Goal: Transaction & Acquisition: Purchase product/service

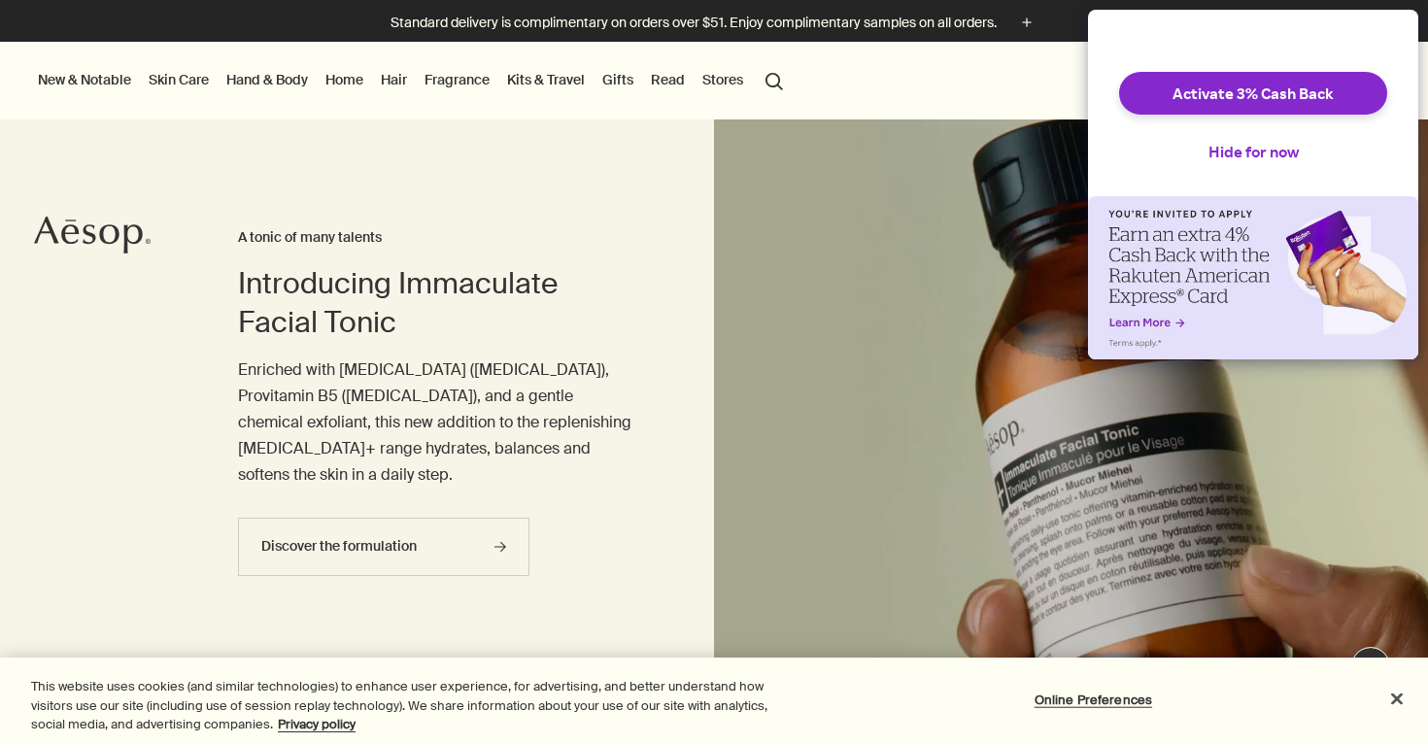
click at [281, 86] on link "Hand & Body" at bounding box center [266, 79] width 89 height 25
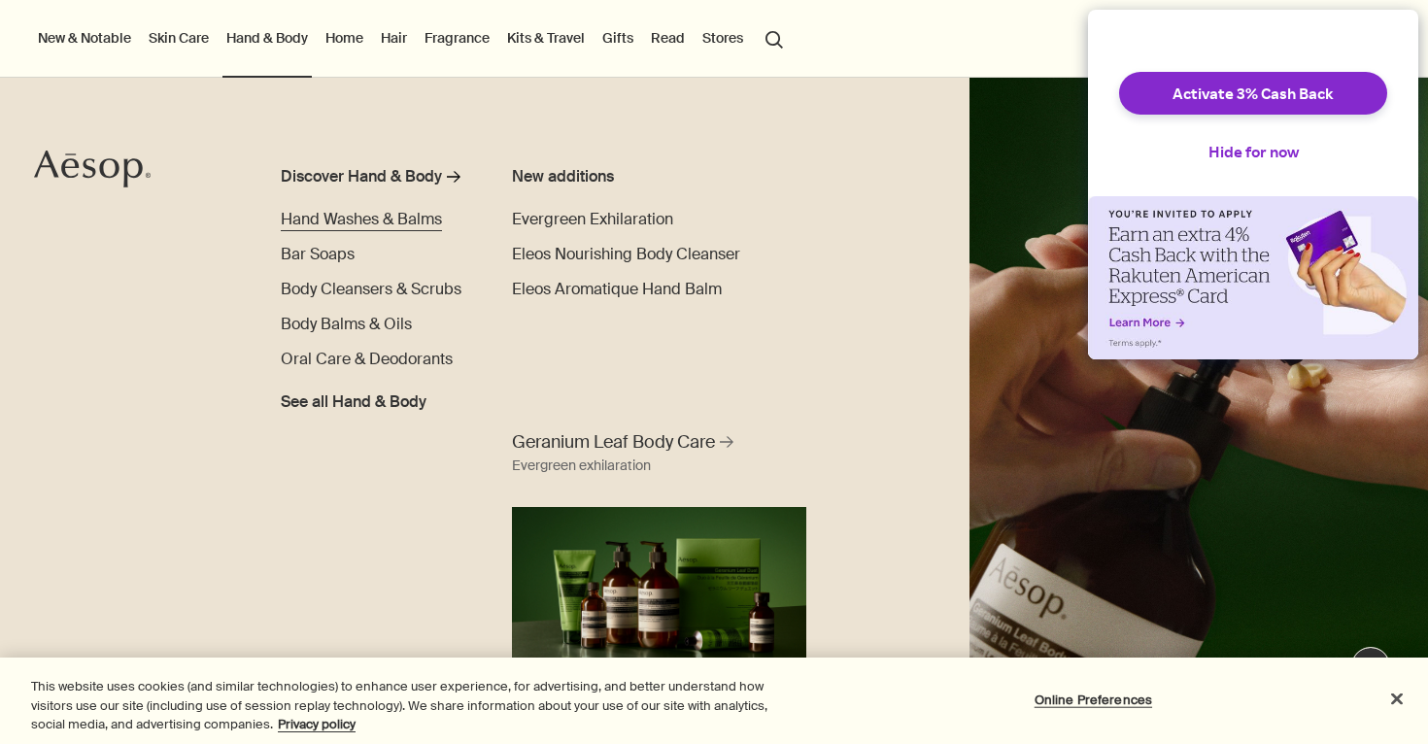
click at [330, 214] on span "Hand Washes & Balms" at bounding box center [361, 219] width 161 height 20
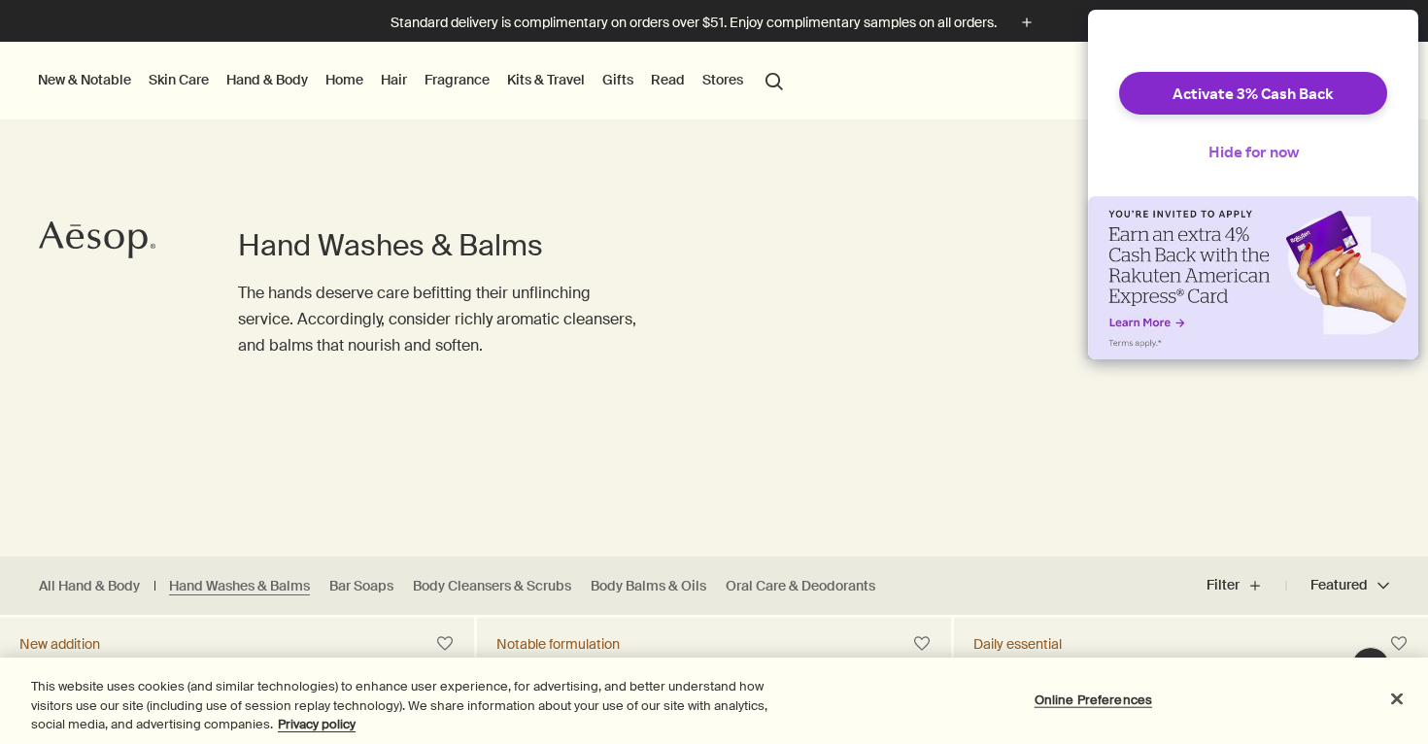
click at [1239, 166] on button "Hide for now" at bounding box center [1253, 151] width 121 height 43
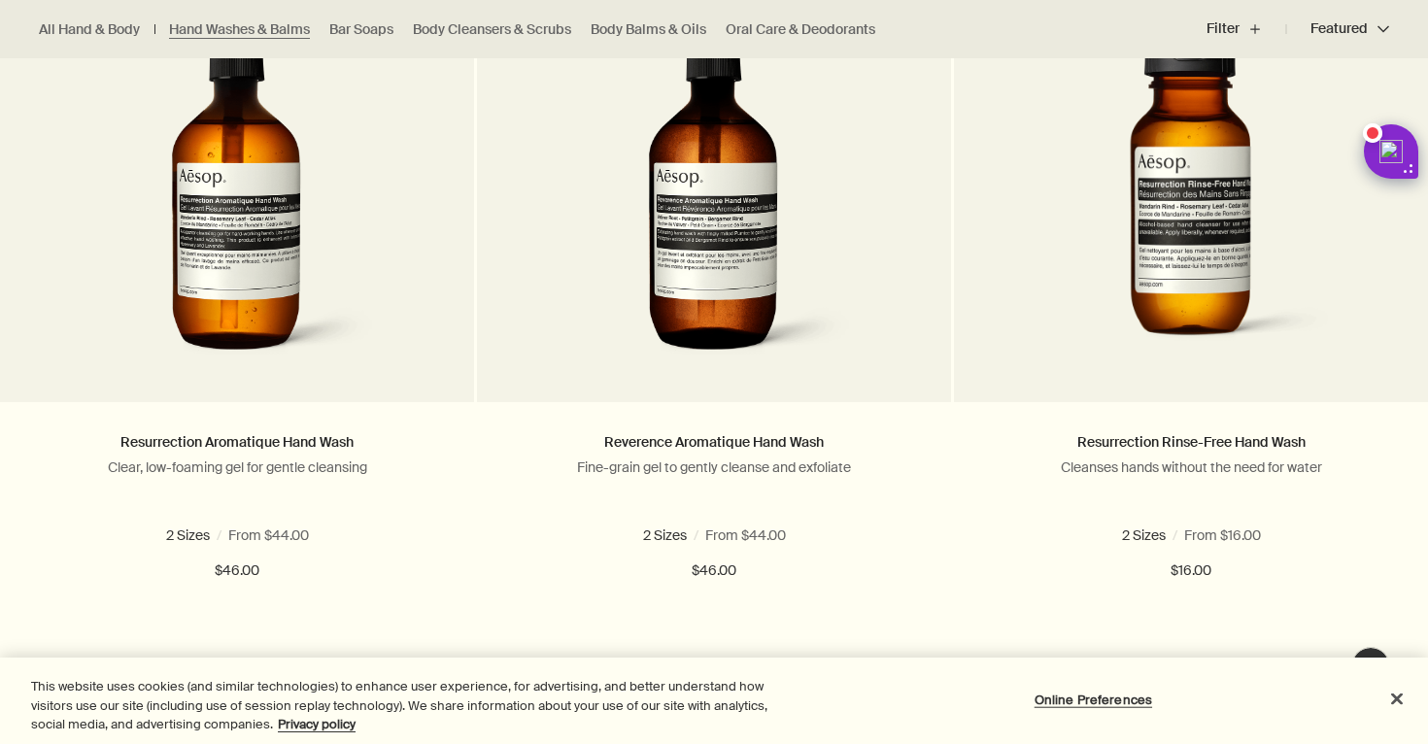
scroll to position [1398, 0]
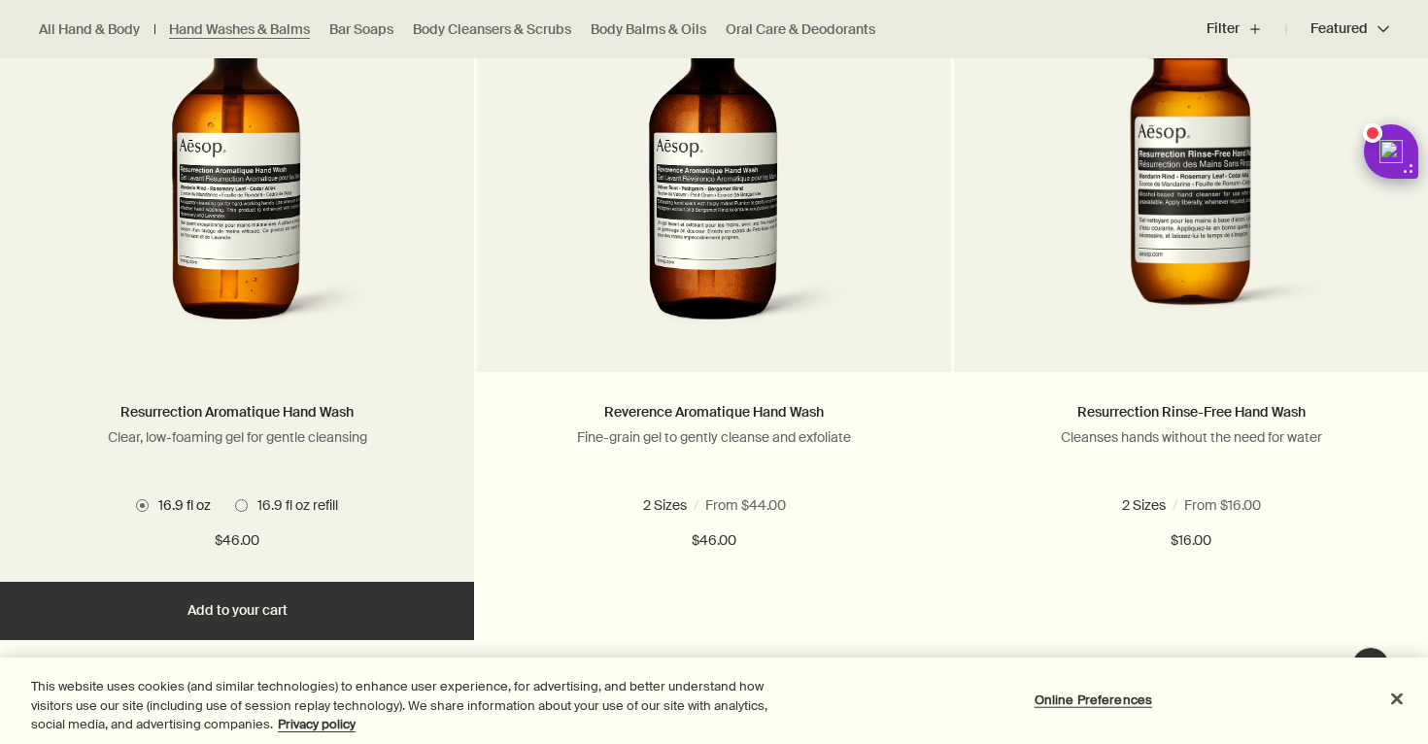
click at [240, 507] on span at bounding box center [241, 505] width 13 height 13
click at [138, 503] on span at bounding box center [142, 505] width 13 height 13
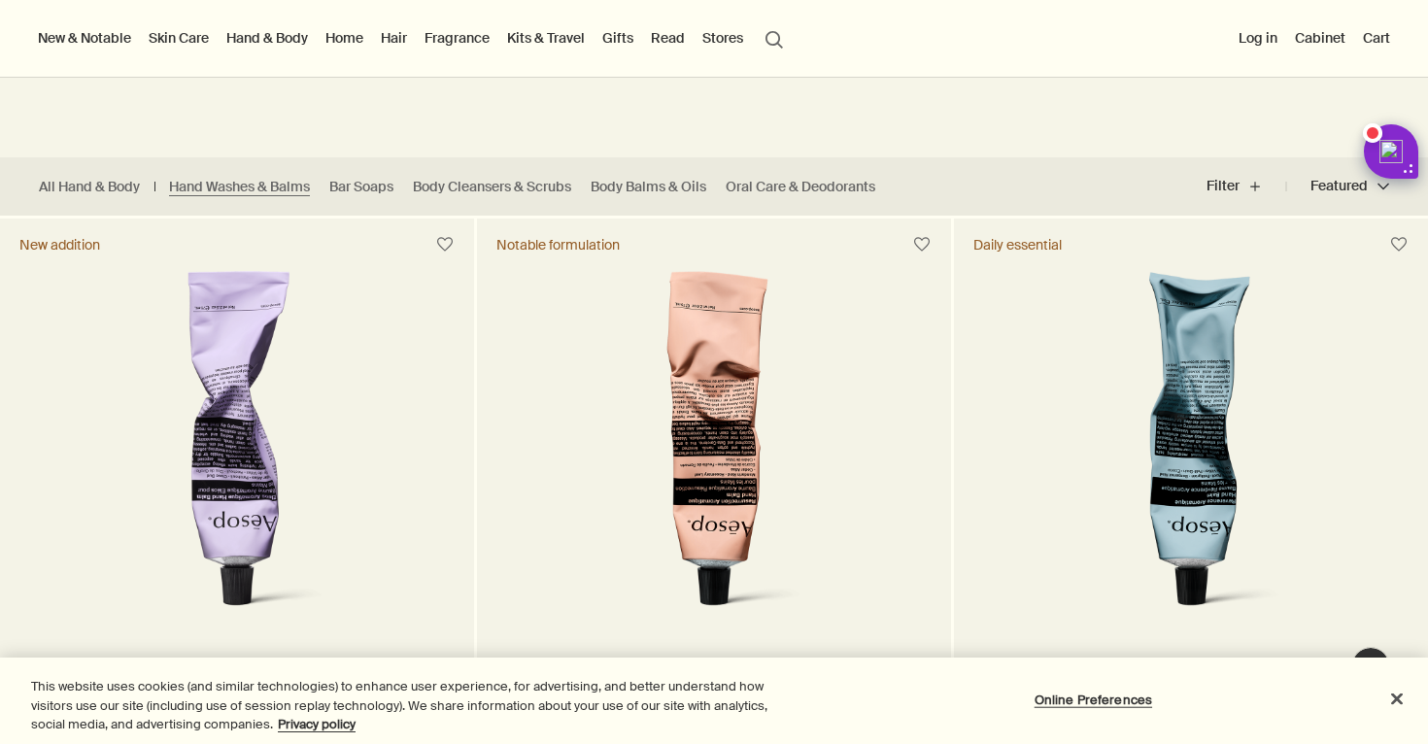
scroll to position [0, 0]
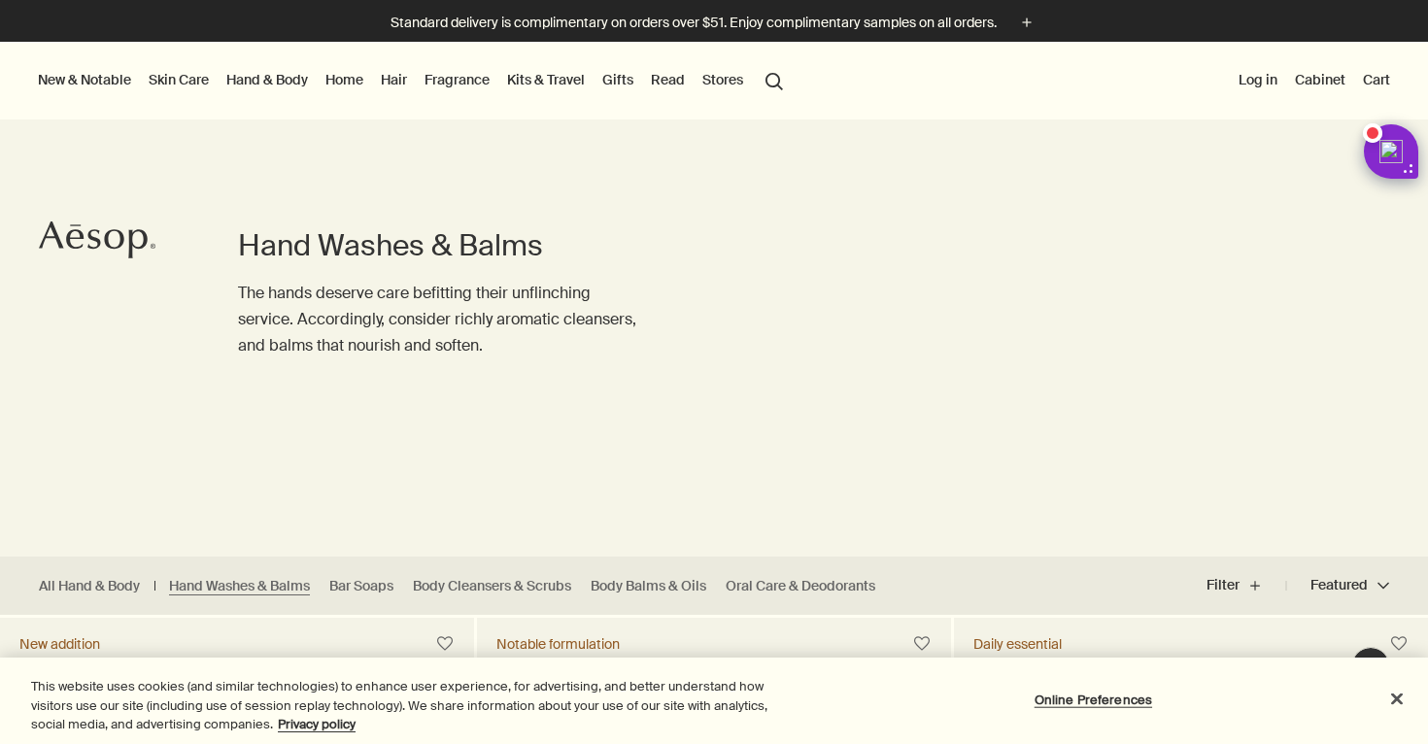
click at [203, 85] on link "Skin Care" at bounding box center [179, 79] width 68 height 25
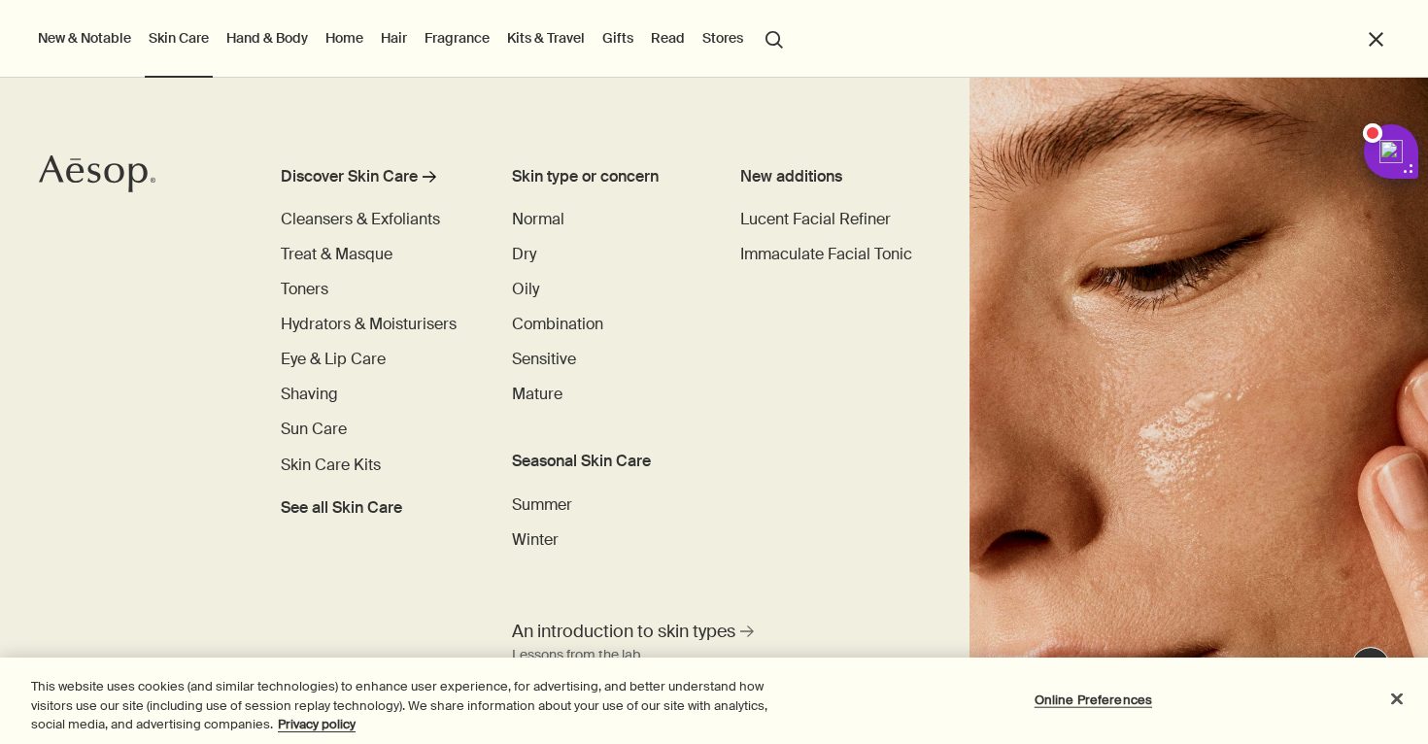
click at [268, 38] on link "Hand & Body" at bounding box center [266, 37] width 89 height 25
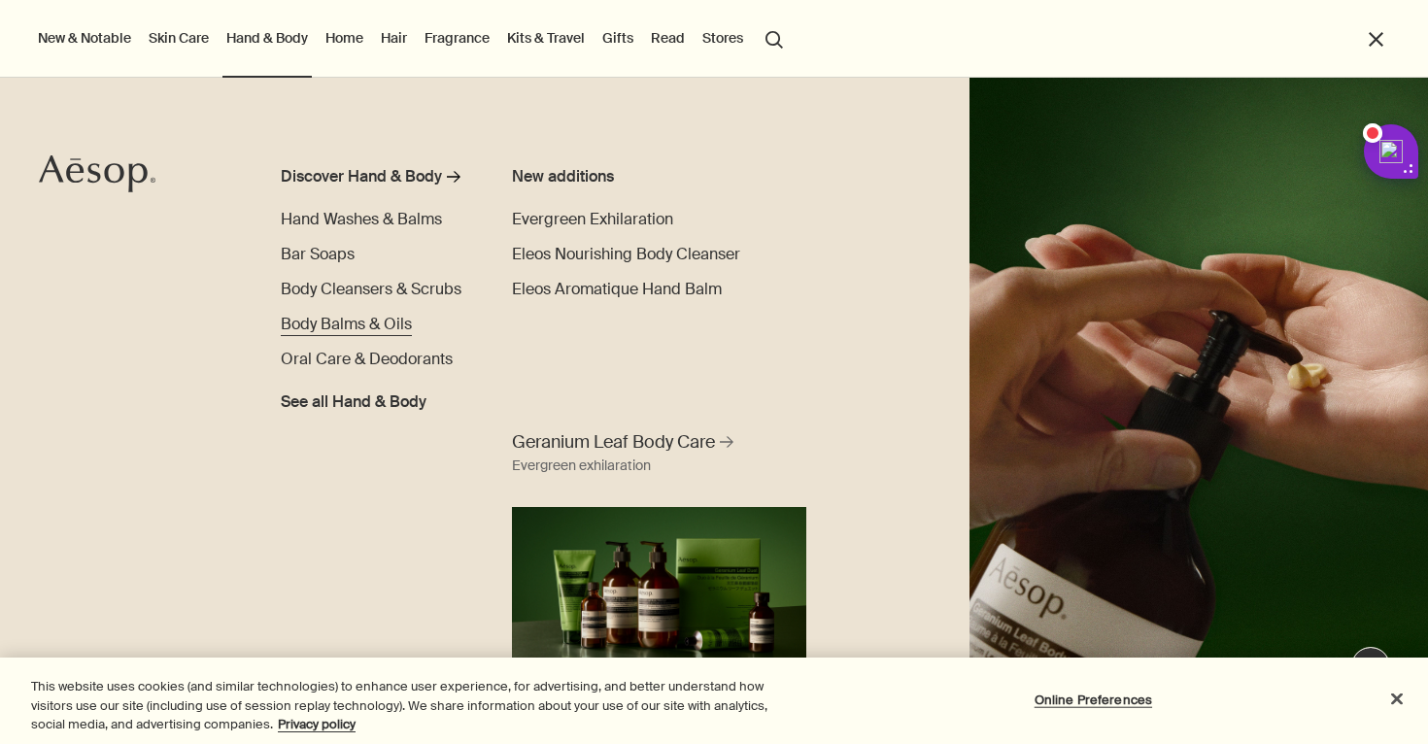
click at [355, 326] on span "Body Balms & Oils" at bounding box center [346, 324] width 131 height 20
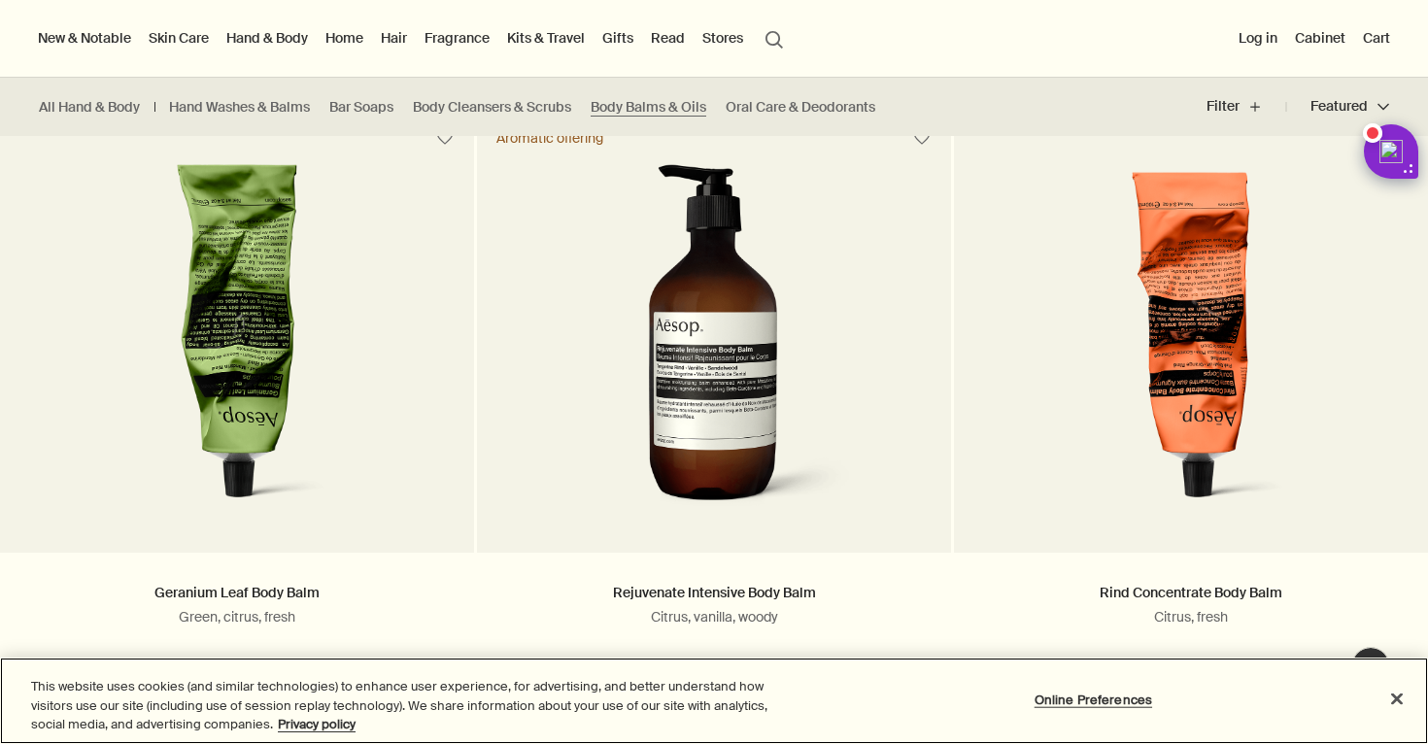
scroll to position [409, 0]
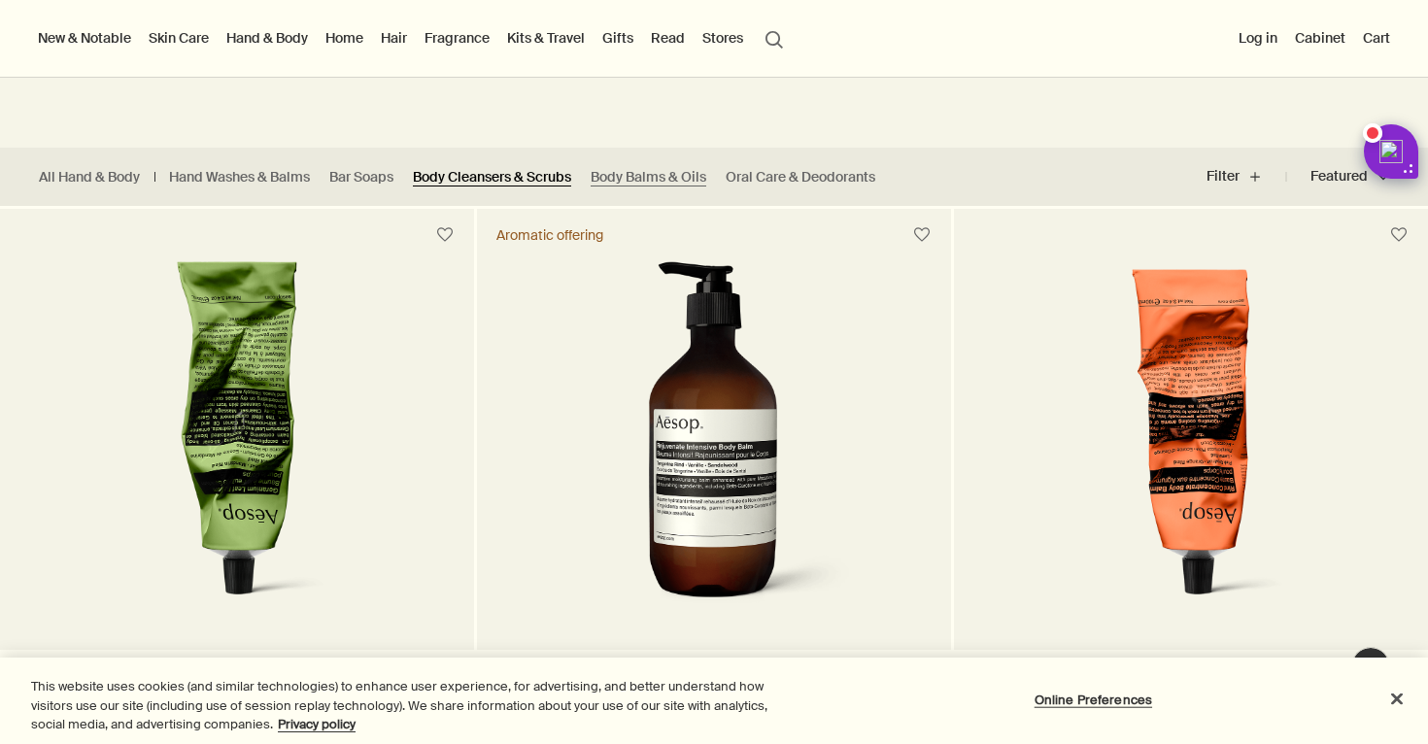
click at [475, 181] on link "Body Cleansers & Scrubs" at bounding box center [492, 177] width 158 height 18
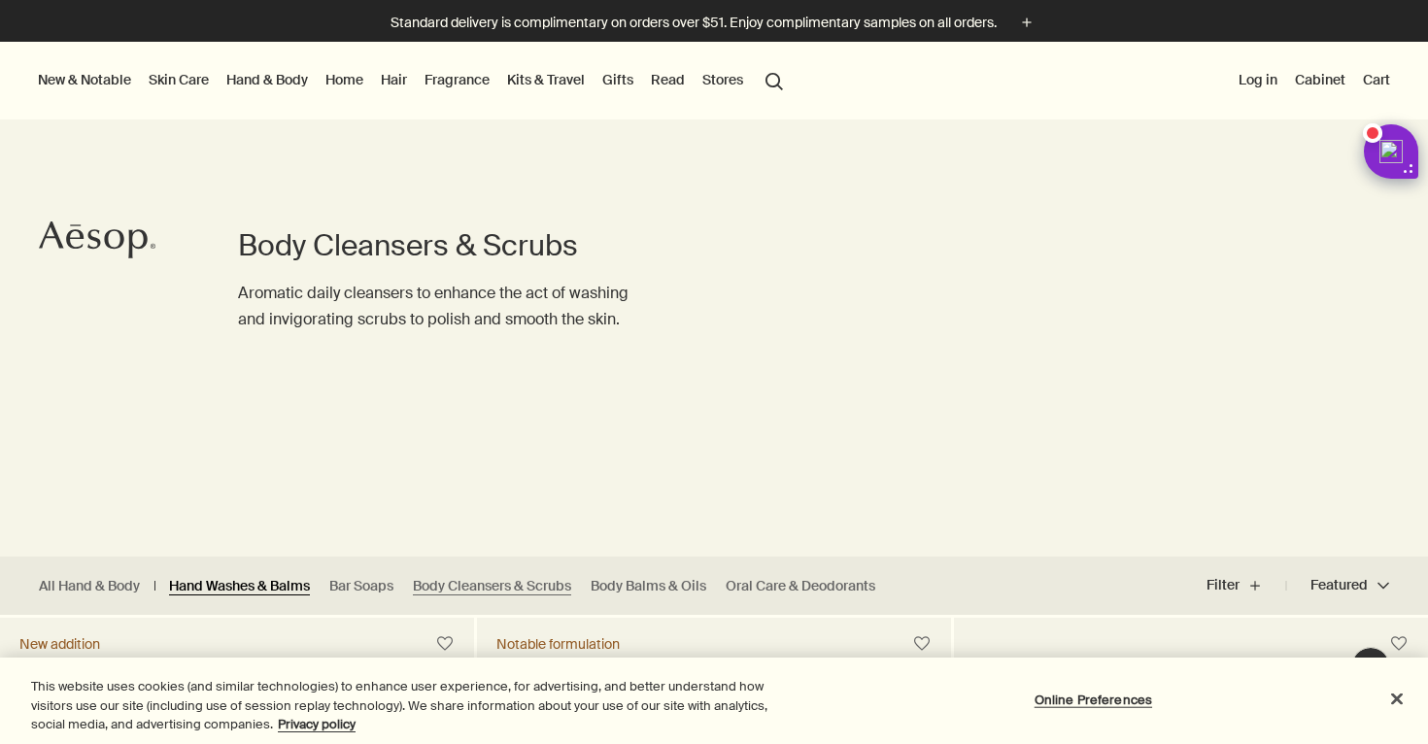
click at [245, 578] on link "Hand Washes & Balms" at bounding box center [239, 586] width 141 height 18
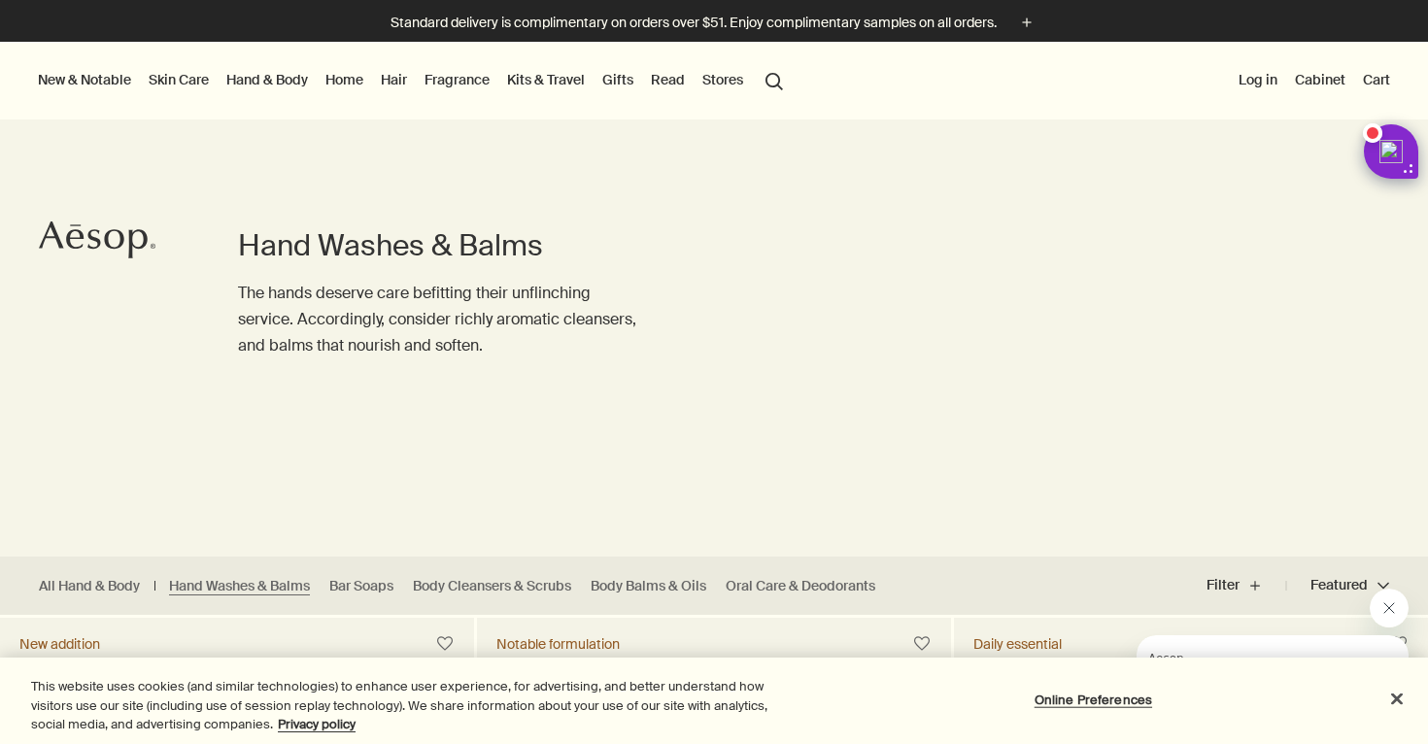
click at [1080, 434] on div "Hand Washes & Balms The hands deserve care befitting their unflinching service.…" at bounding box center [714, 302] width 1428 height 510
